Goal: Information Seeking & Learning: Learn about a topic

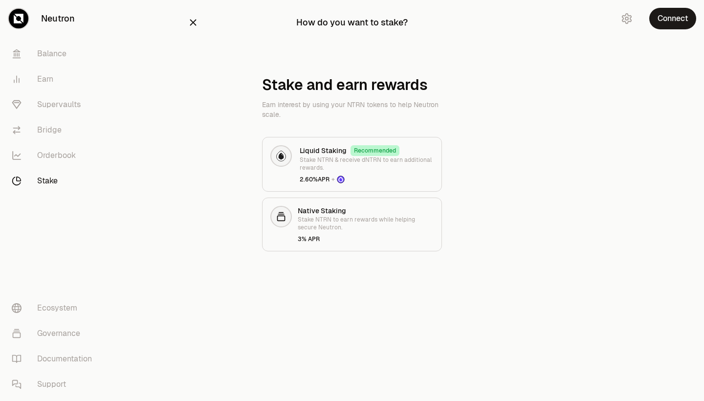
click at [192, 23] on icon "button" at bounding box center [193, 22] width 11 height 11
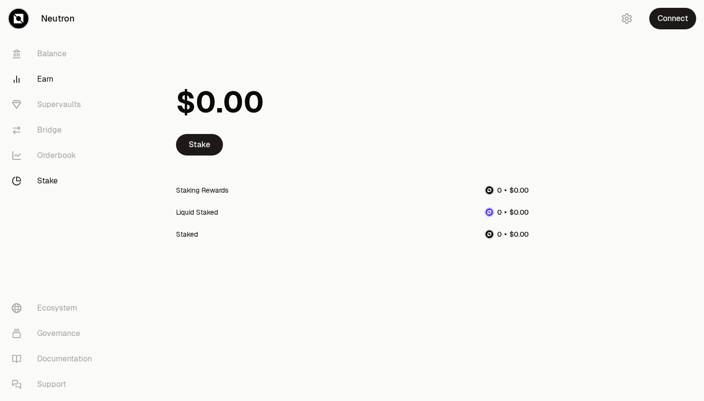
click at [50, 78] on link "Earn" at bounding box center [55, 78] width 102 height 25
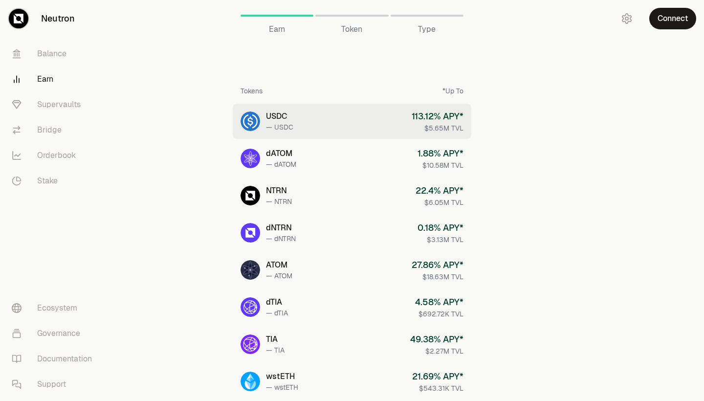
click at [342, 133] on link "USDC — USDC 113.12 % APY* $5.65M TVL" at bounding box center [352, 121] width 239 height 35
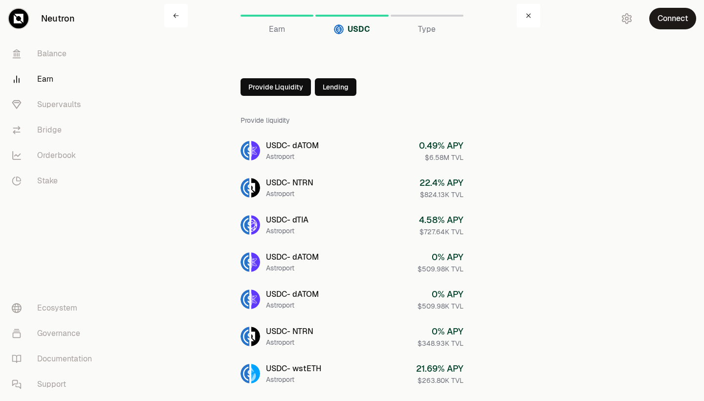
click at [326, 93] on button "Lending" at bounding box center [336, 87] width 42 height 18
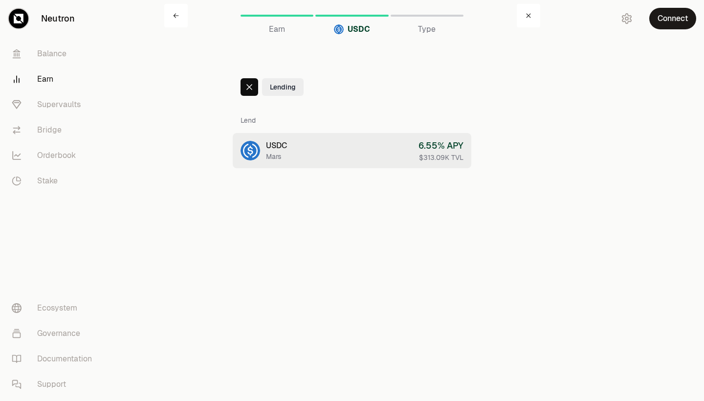
click at [324, 153] on link "USDC Mars 6.55 % APY $313.09K TVL" at bounding box center [352, 150] width 239 height 35
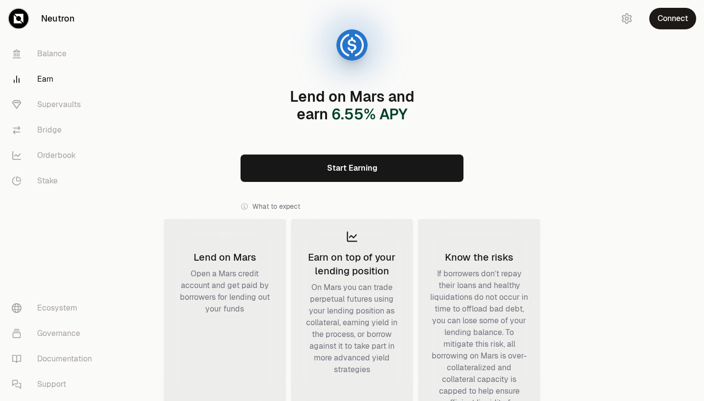
scroll to position [79, 0]
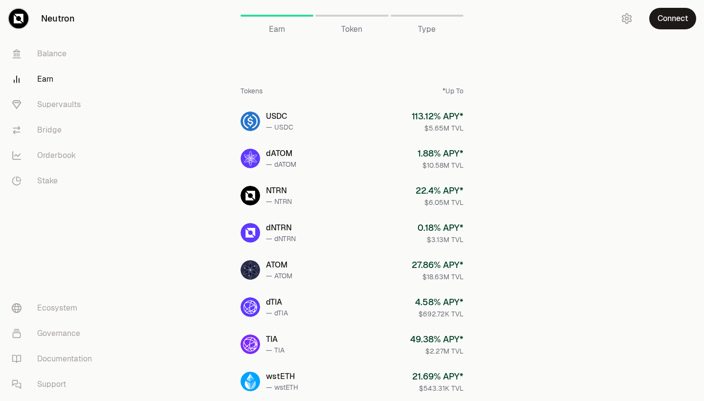
click at [357, 29] on span "Token" at bounding box center [351, 29] width 21 height 12
click at [422, 27] on span "Type" at bounding box center [427, 29] width 18 height 12
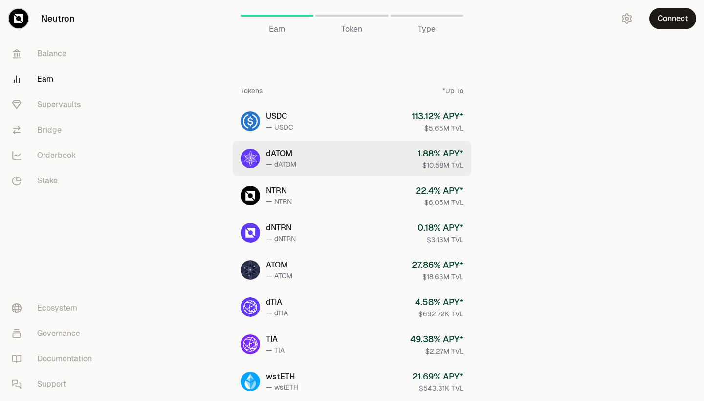
click at [346, 159] on link "dATOM — dATOM 1.88 % APY* $10.58M TVL" at bounding box center [352, 158] width 239 height 35
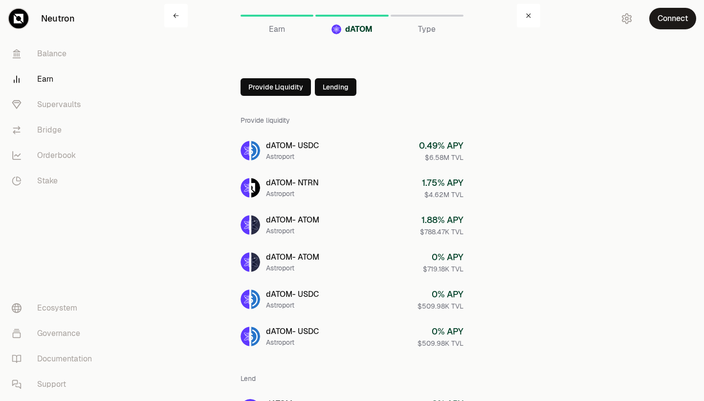
click at [285, 87] on button "Provide Liquidity" at bounding box center [275, 87] width 70 height 18
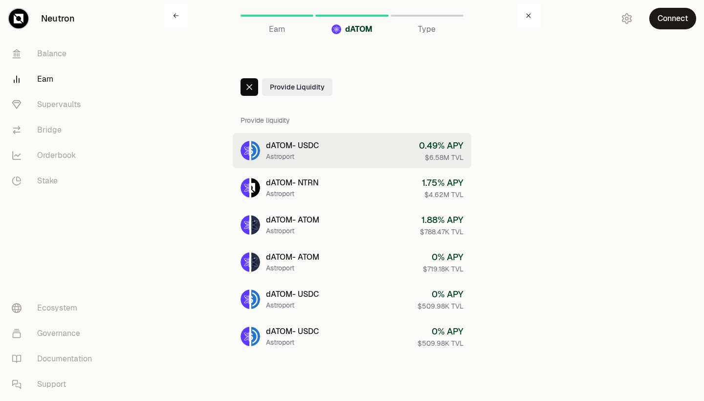
click at [344, 155] on link "dATOM - USDC Astroport 0.49 % APY $6.58M TVL" at bounding box center [352, 150] width 239 height 35
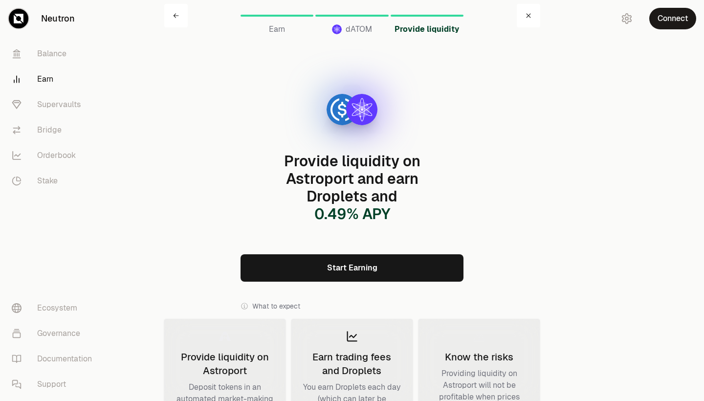
click at [395, 265] on link "Start Earning" at bounding box center [351, 267] width 223 height 27
click at [57, 56] on link "Balance" at bounding box center [55, 53] width 102 height 25
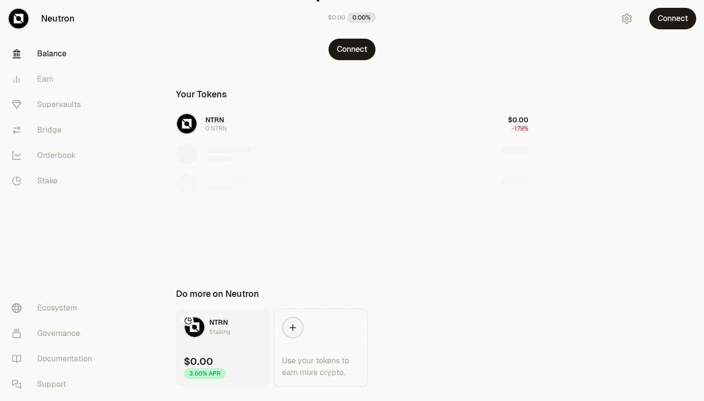
scroll to position [127, 0]
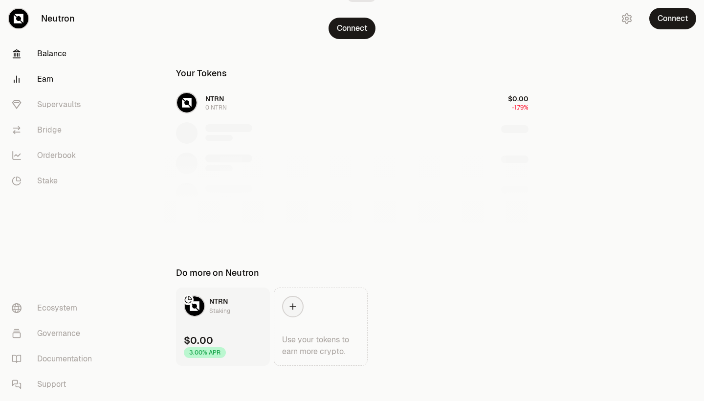
click at [71, 75] on link "Earn" at bounding box center [55, 78] width 102 height 25
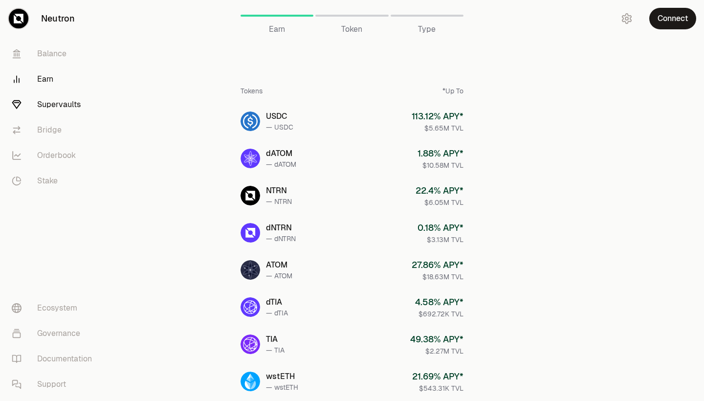
click at [69, 103] on link "Supervaults" at bounding box center [55, 104] width 102 height 25
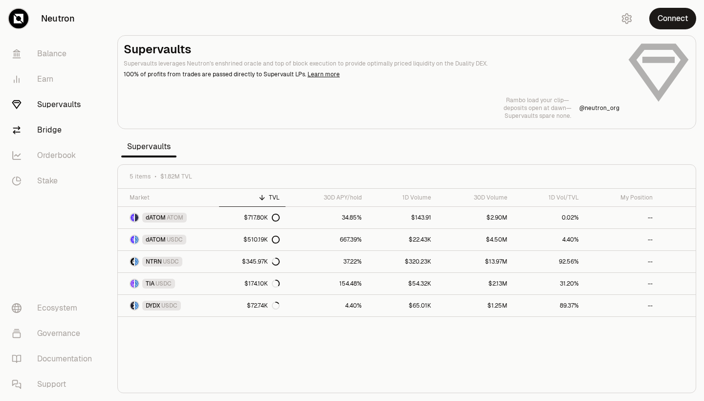
click at [62, 138] on link "Bridge" at bounding box center [55, 129] width 102 height 25
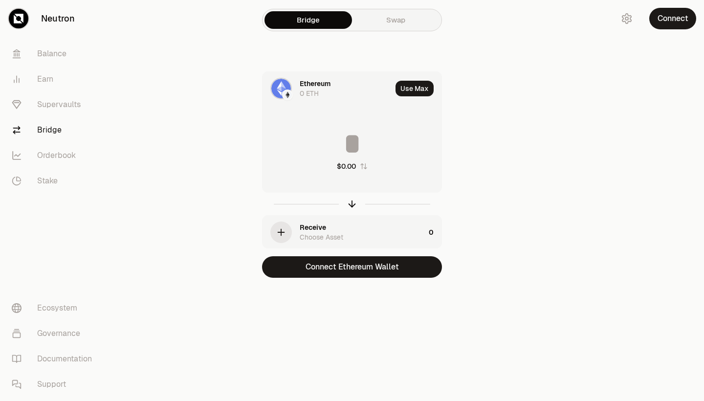
click at [406, 14] on link "Swap" at bounding box center [395, 20] width 87 height 18
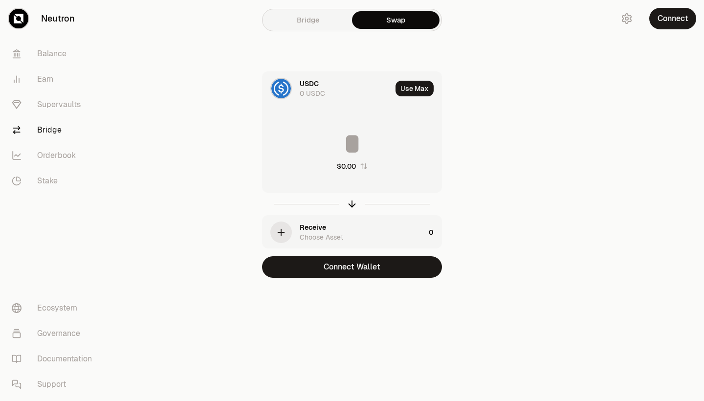
click at [311, 85] on div "USDC" at bounding box center [309, 84] width 19 height 10
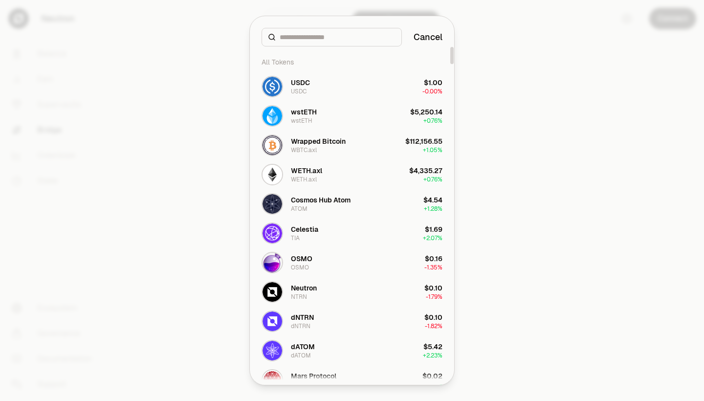
click at [433, 39] on button "Cancel" at bounding box center [428, 37] width 29 height 14
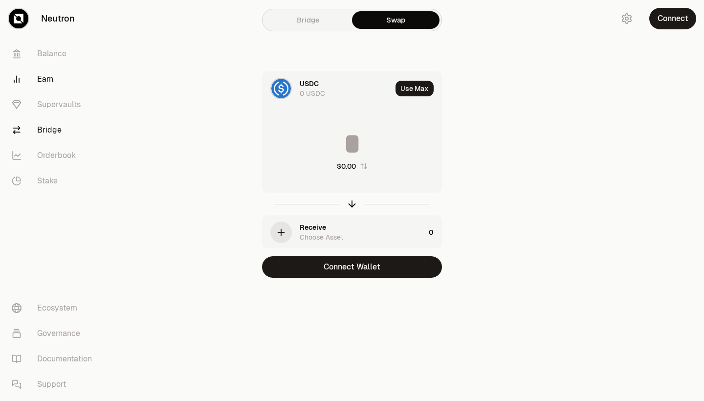
click at [61, 82] on link "Earn" at bounding box center [55, 78] width 102 height 25
click at [61, 59] on link "Balance" at bounding box center [55, 53] width 102 height 25
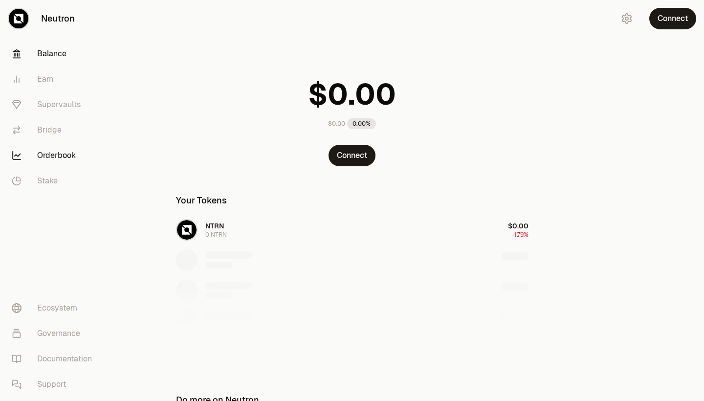
click at [60, 144] on link "Orderbook" at bounding box center [55, 155] width 102 height 25
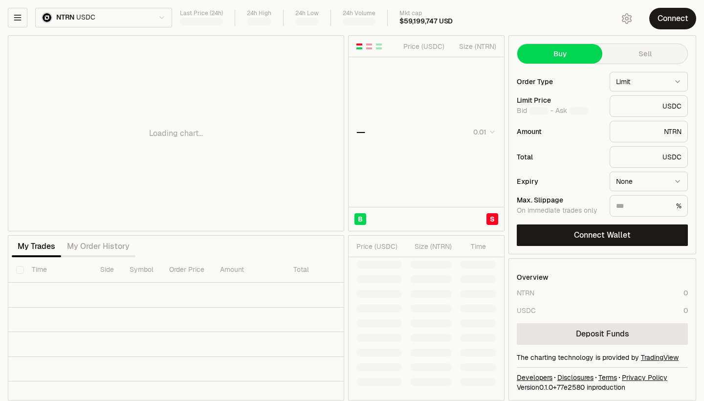
type input "********"
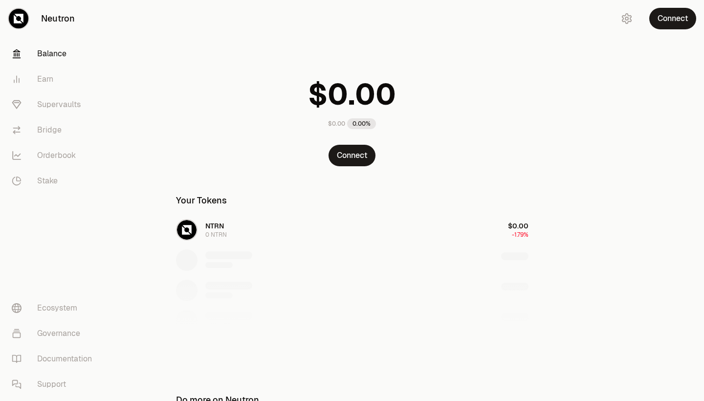
click at [280, 225] on div "NTRN 0 NTRN $0.00 -1.79%" at bounding box center [352, 290] width 376 height 151
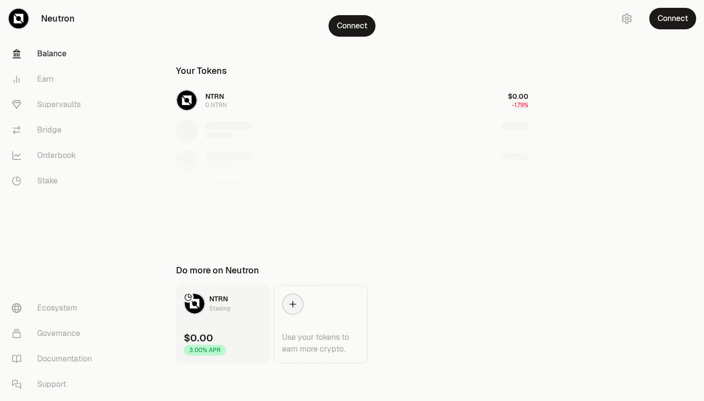
scroll to position [131, 0]
click at [296, 298] on icon at bounding box center [293, 303] width 10 height 10
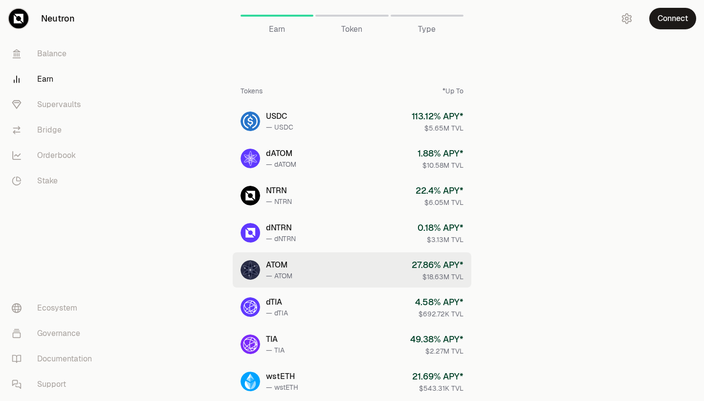
click at [302, 256] on link "ATOM — ATOM 27.86 % APY* $18.63M TVL" at bounding box center [352, 269] width 239 height 35
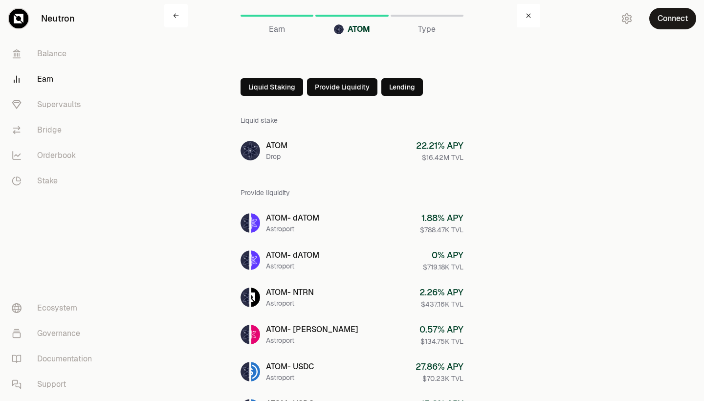
click at [182, 20] on link at bounding box center [175, 15] width 23 height 23
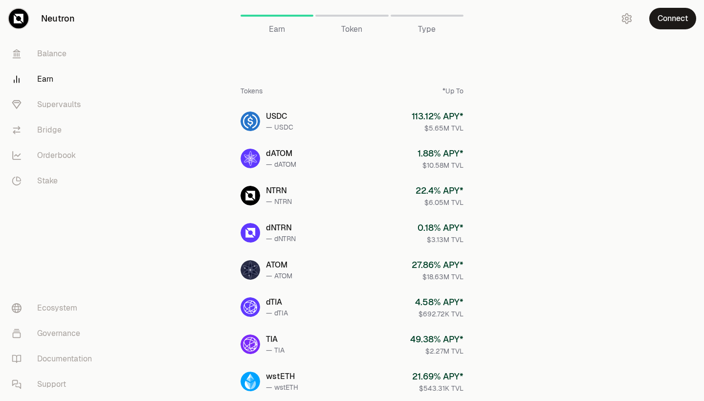
click at [182, 20] on div "Earn Token Type" at bounding box center [352, 19] width 376 height 39
click at [629, 22] on icon "button" at bounding box center [626, 19] width 9 height 10
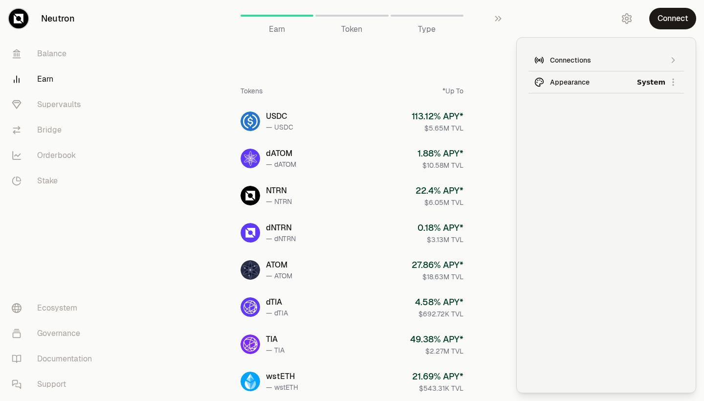
click at [661, 85] on html "Neutron Balance Earn Supervaults Bridge Orderbook Stake Ecosystem Governance Do…" at bounding box center [352, 386] width 704 height 772
click at [604, 125] on div "Dark" at bounding box center [636, 127] width 89 height 20
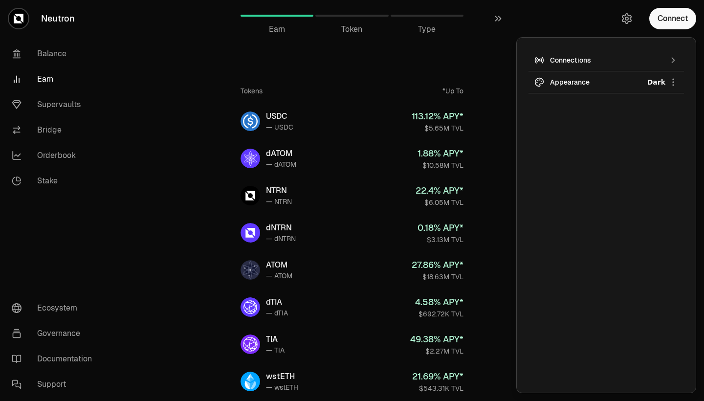
click at [621, 27] on div "Connect" at bounding box center [610, 18] width 188 height 37
click at [626, 20] on icon "button" at bounding box center [627, 19] width 4 height 4
click at [645, 57] on div "Connections" at bounding box center [606, 60] width 112 height 10
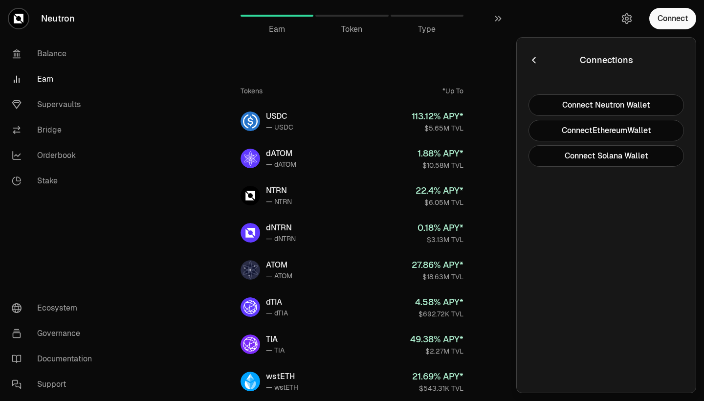
click at [533, 59] on icon "button" at bounding box center [533, 60] width 11 height 11
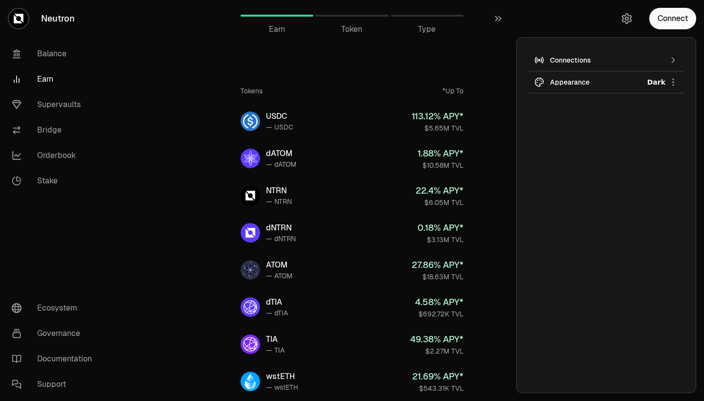
click at [533, 29] on div "Connect" at bounding box center [610, 18] width 188 height 37
click at [628, 21] on icon "button" at bounding box center [627, 19] width 12 height 12
click at [504, 20] on button "button" at bounding box center [500, 18] width 31 height 37
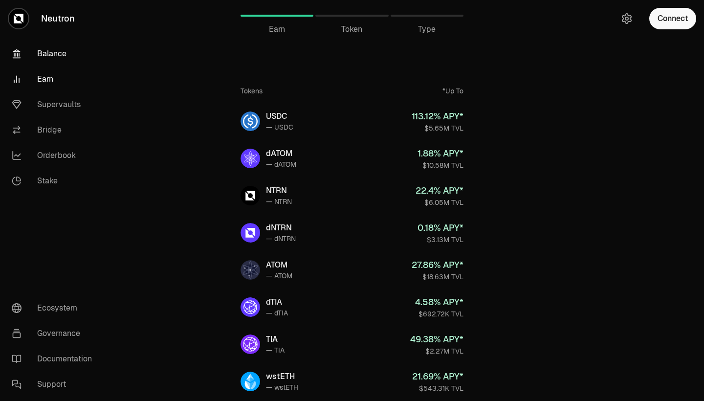
click at [62, 55] on link "Balance" at bounding box center [55, 53] width 102 height 25
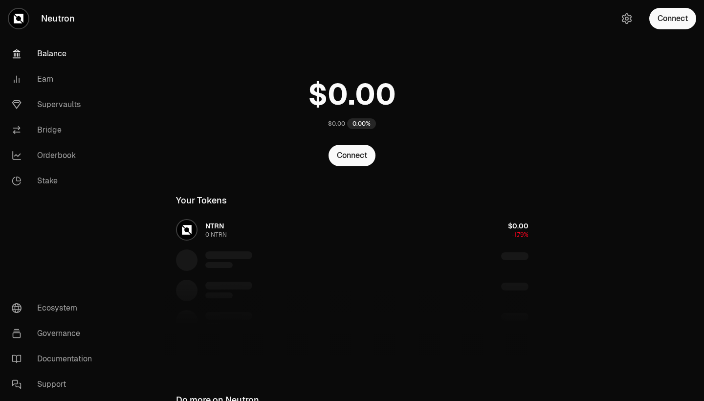
click at [59, 20] on link "Neutron" at bounding box center [54, 18] width 109 height 37
click at [28, 20] on div at bounding box center [19, 19] width 22 height 22
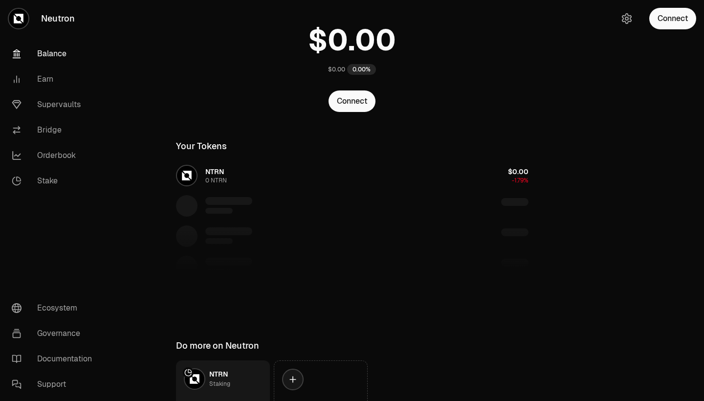
scroll to position [120, 0]
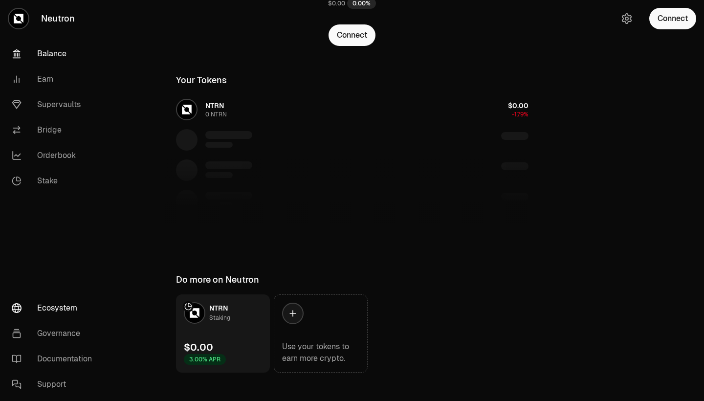
click at [59, 302] on link "Ecosystem" at bounding box center [55, 307] width 102 height 25
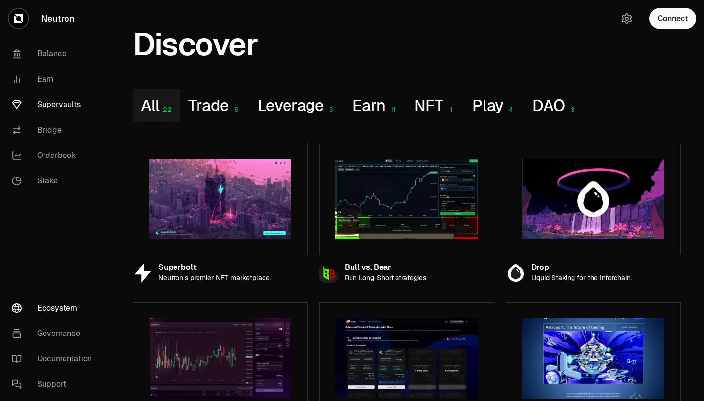
click at [58, 93] on link "Supervaults" at bounding box center [55, 104] width 102 height 25
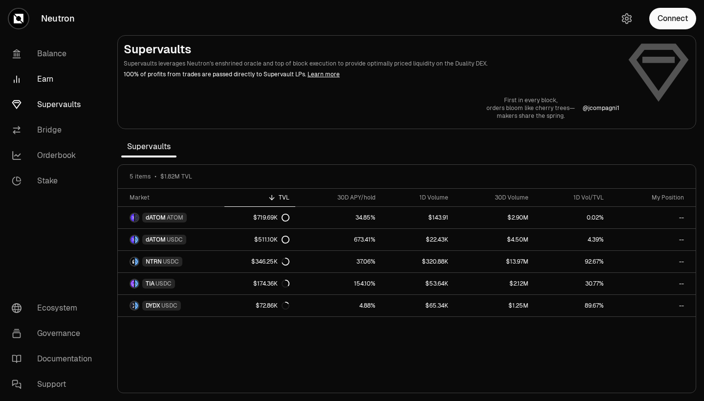
click at [53, 78] on link "Earn" at bounding box center [55, 78] width 102 height 25
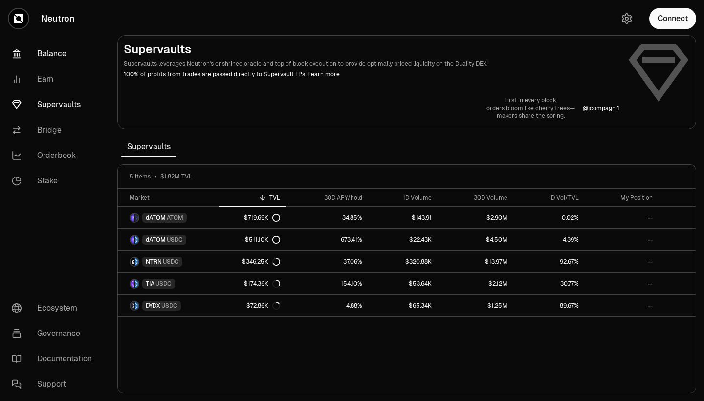
click at [53, 54] on link "Balance" at bounding box center [55, 53] width 102 height 25
